Goal: Task Accomplishment & Management: Manage account settings

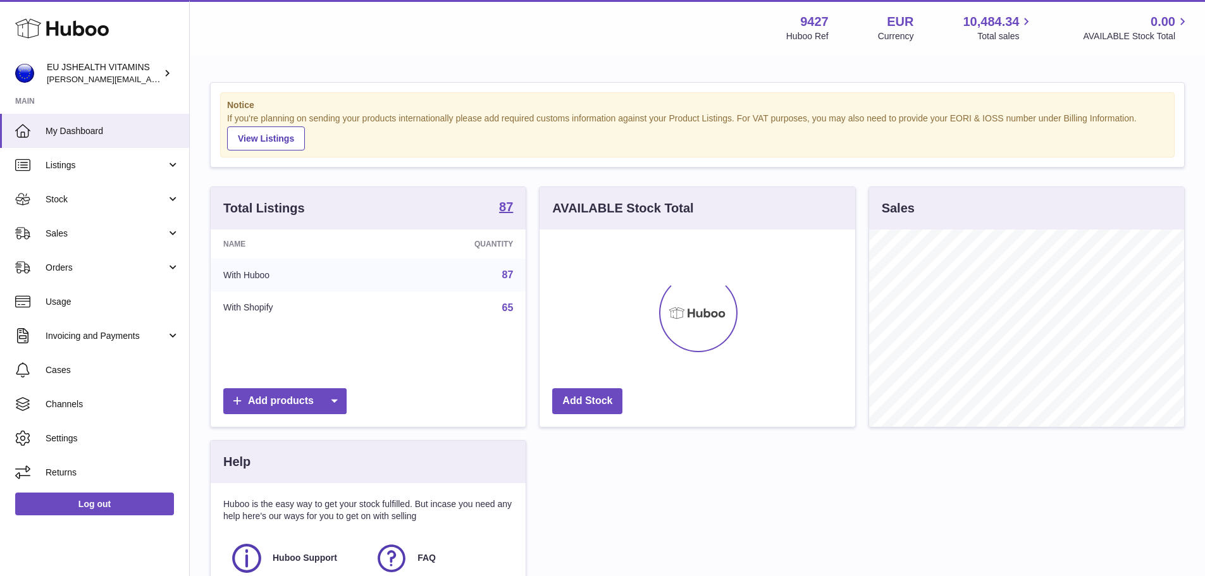
scroll to position [197, 316]
click at [50, 192] on link "Stock" at bounding box center [94, 199] width 189 height 34
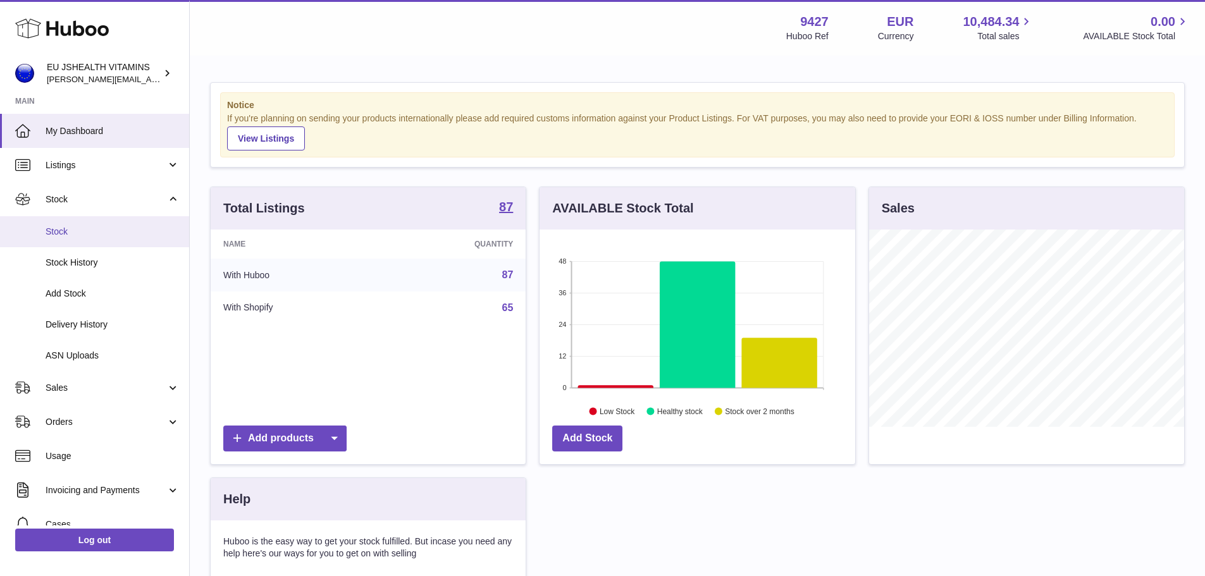
click at [62, 230] on span "Stock" at bounding box center [113, 232] width 134 height 12
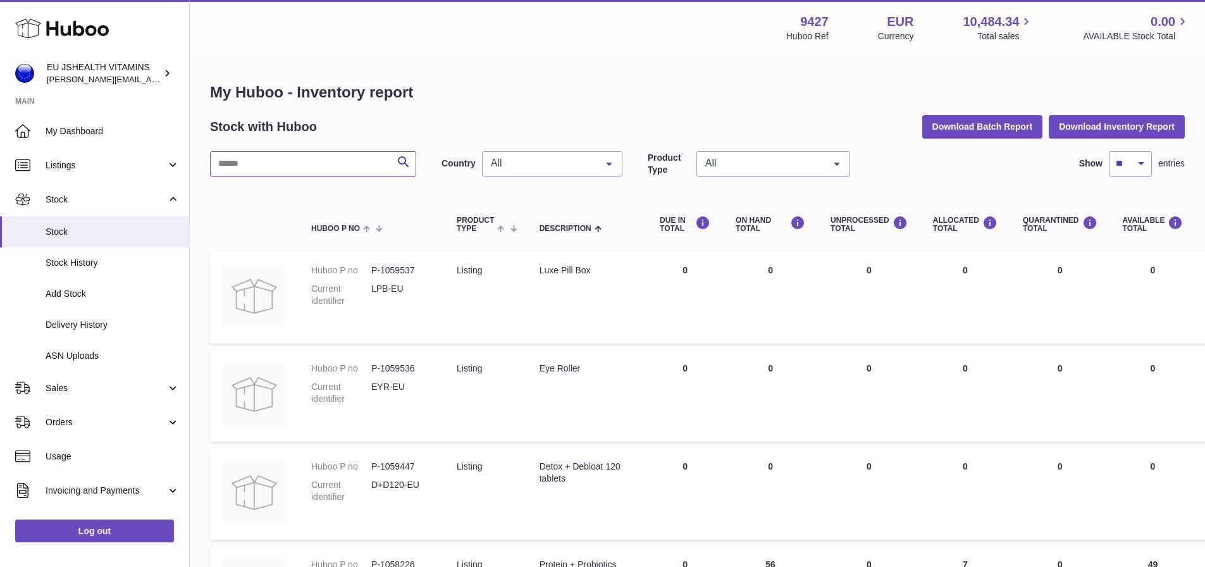
click at [325, 165] on input "text" at bounding box center [313, 163] width 206 height 25
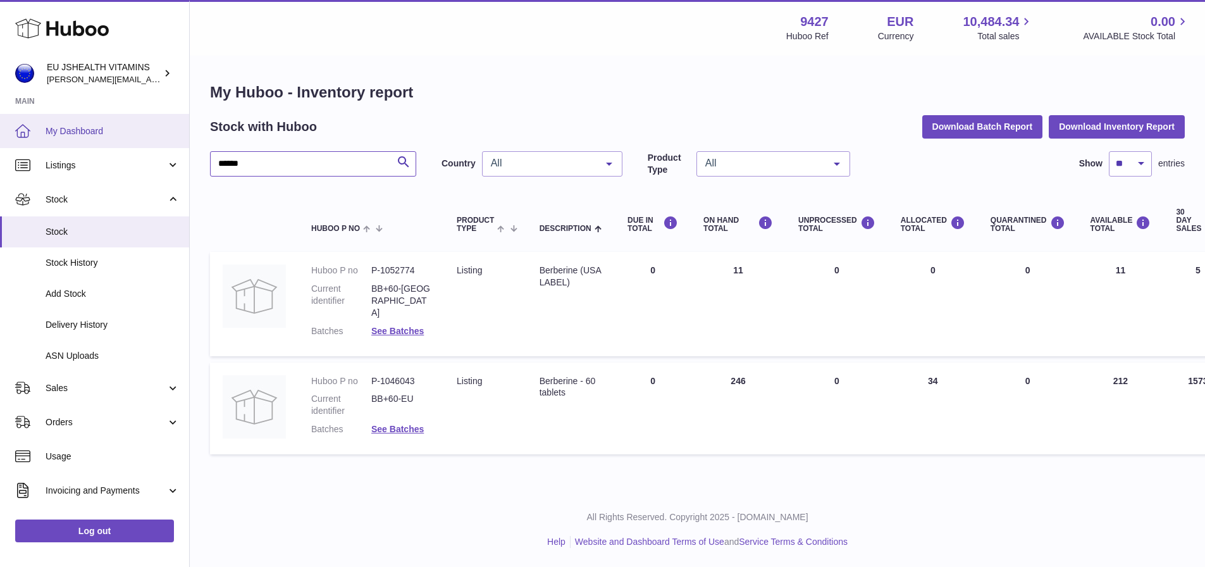
drag, startPoint x: 302, startPoint y: 169, endPoint x: 49, endPoint y: 120, distance: 257.7
click at [49, 120] on div "Huboo EU JSHEALTH VITAMINS [PERSON_NAME][EMAIL_ADDRESS][DOMAIN_NAME] Main My Da…" at bounding box center [602, 283] width 1205 height 567
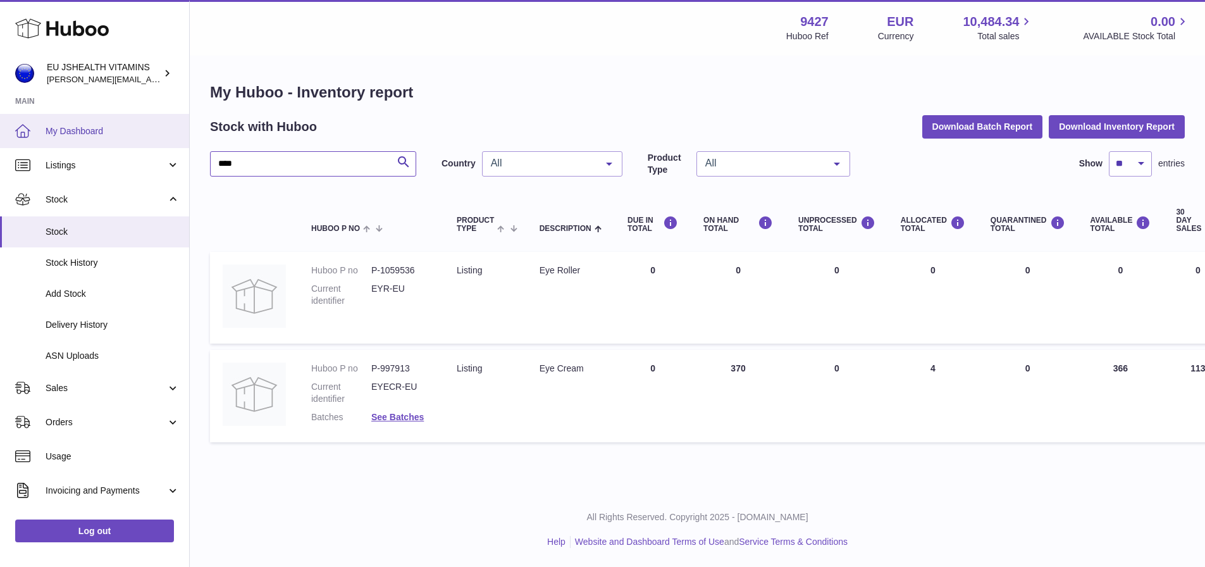
type input "***"
